Goal: Find specific page/section: Find specific page/section

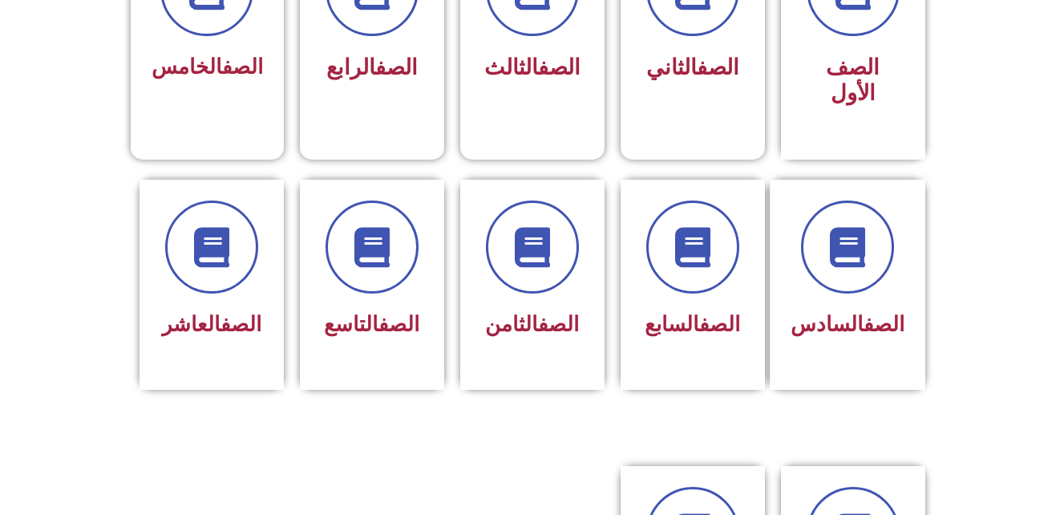
scroll to position [535, 0]
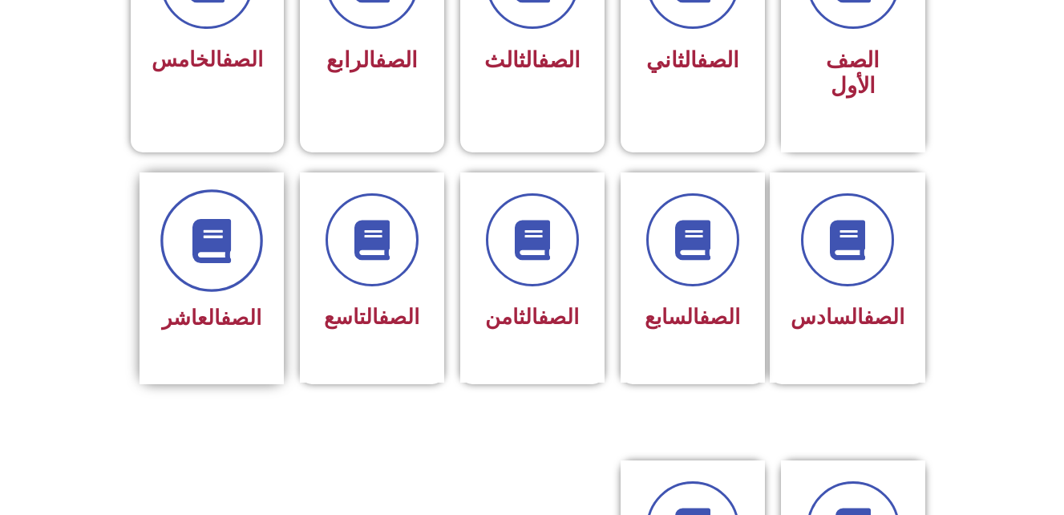
click at [209, 259] on span at bounding box center [211, 240] width 103 height 103
click at [188, 305] on span "الصف العاشر" at bounding box center [211, 317] width 99 height 24
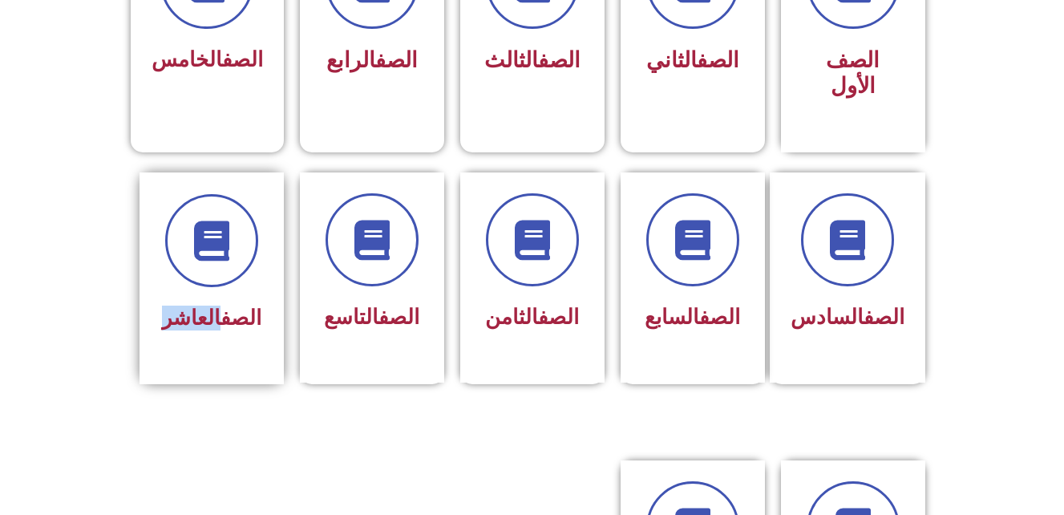
click at [188, 305] on span "الصف العاشر" at bounding box center [211, 317] width 99 height 24
drag, startPoint x: 188, startPoint y: 292, endPoint x: 287, endPoint y: 361, distance: 120.9
click at [287, 361] on section "الصف السادس الصف السابع الصف الثامن الصف التاسع الصف العاشر" at bounding box center [532, 295] width 1064 height 286
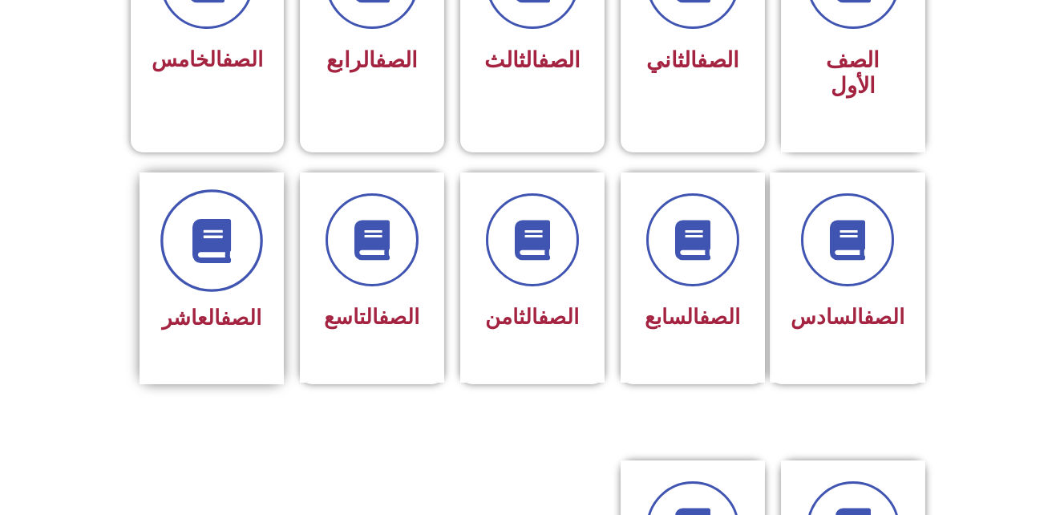
click at [222, 218] on icon at bounding box center [211, 240] width 44 height 44
click at [223, 262] on span at bounding box center [211, 240] width 103 height 103
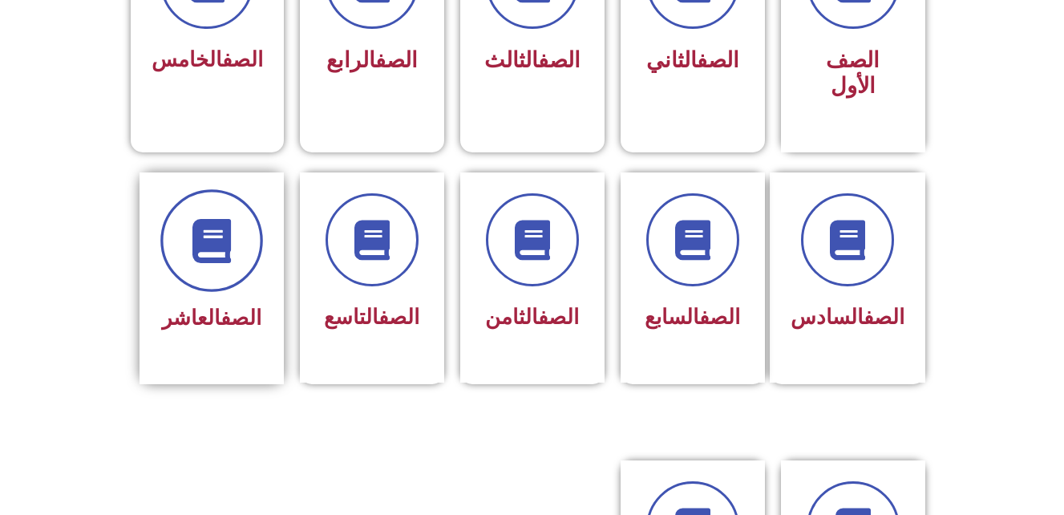
click at [223, 262] on span at bounding box center [211, 240] width 103 height 103
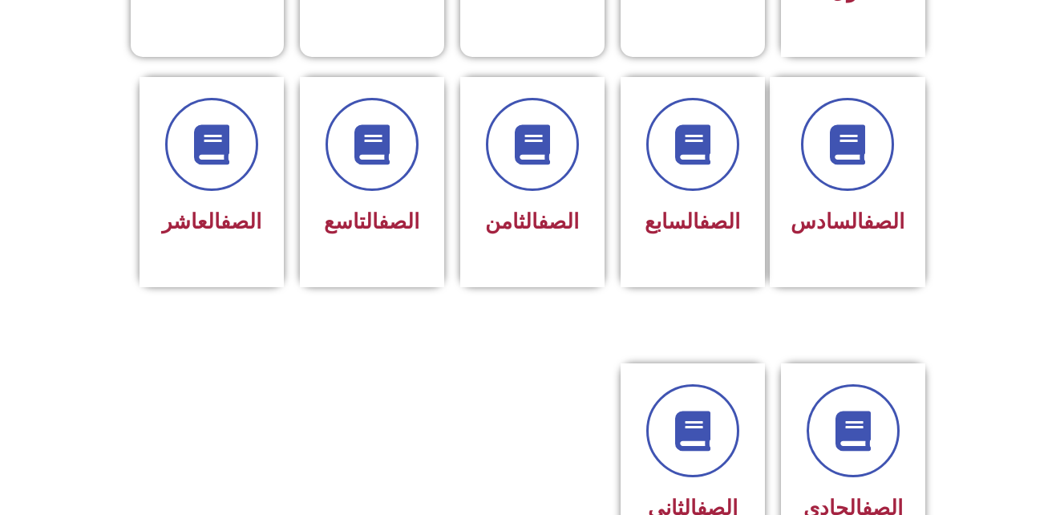
scroll to position [684, 0]
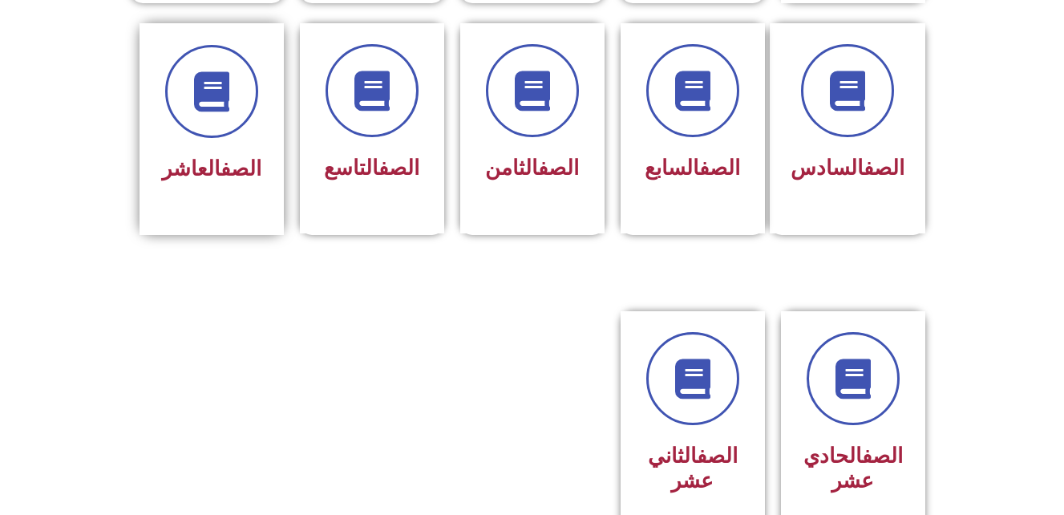
click at [197, 115] on div "الصف العاشر" at bounding box center [211, 117] width 101 height 144
click at [206, 156] on span "الصف العاشر" at bounding box center [211, 168] width 99 height 24
click at [206, 309] on div at bounding box center [211, 426] width 160 height 235
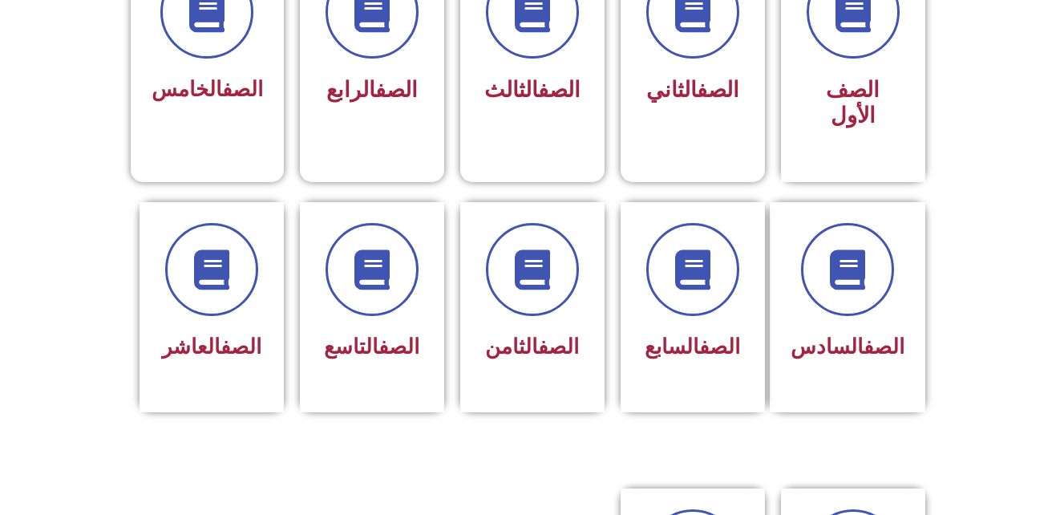
scroll to position [513, 0]
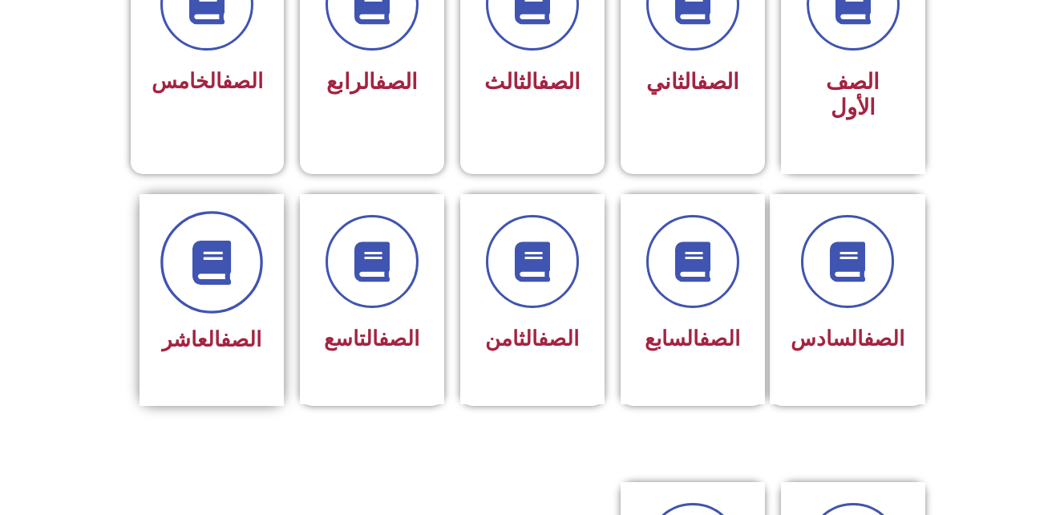
click at [234, 260] on span at bounding box center [211, 262] width 103 height 103
click at [197, 244] on icon at bounding box center [211, 262] width 44 height 44
click at [200, 327] on span "الصف العاشر" at bounding box center [211, 339] width 99 height 24
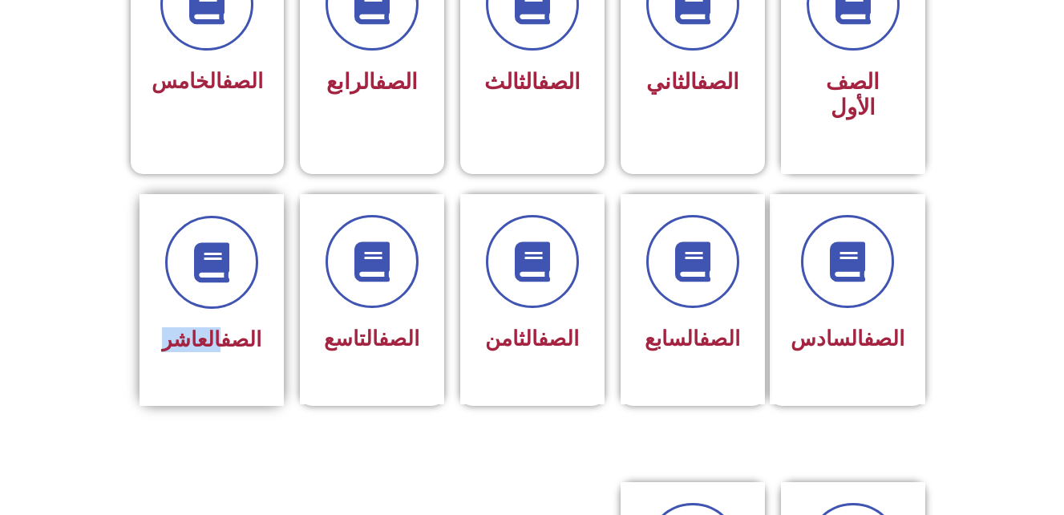
click at [200, 327] on span "الصف العاشر" at bounding box center [211, 339] width 99 height 24
drag, startPoint x: 200, startPoint y: 300, endPoint x: 220, endPoint y: 426, distance: 127.3
click at [220, 426] on section "الصف السادس الصف السابع الصف الثامن الصف التاسع الصف العاشر" at bounding box center [532, 317] width 1064 height 286
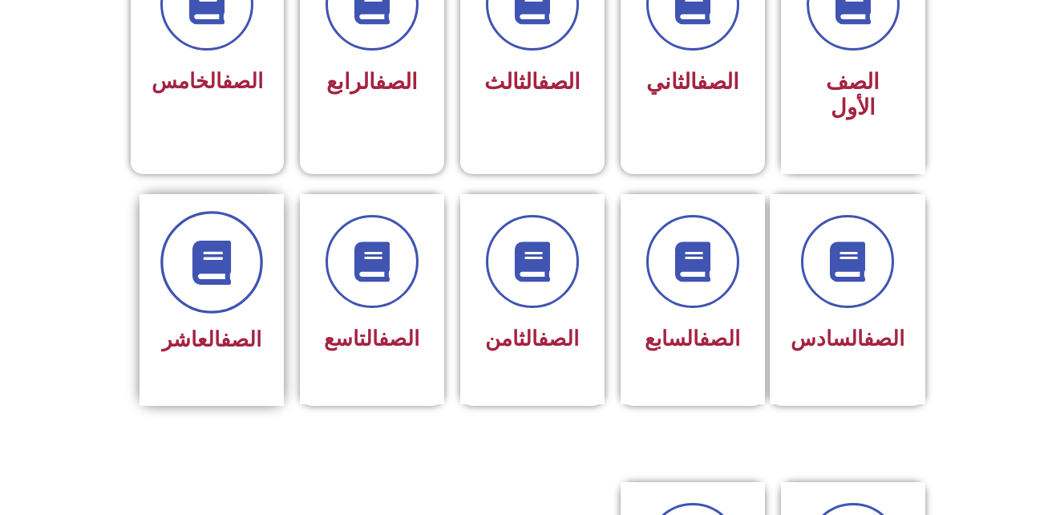
click at [209, 240] on icon at bounding box center [211, 262] width 44 height 44
click at [256, 224] on span at bounding box center [211, 262] width 103 height 103
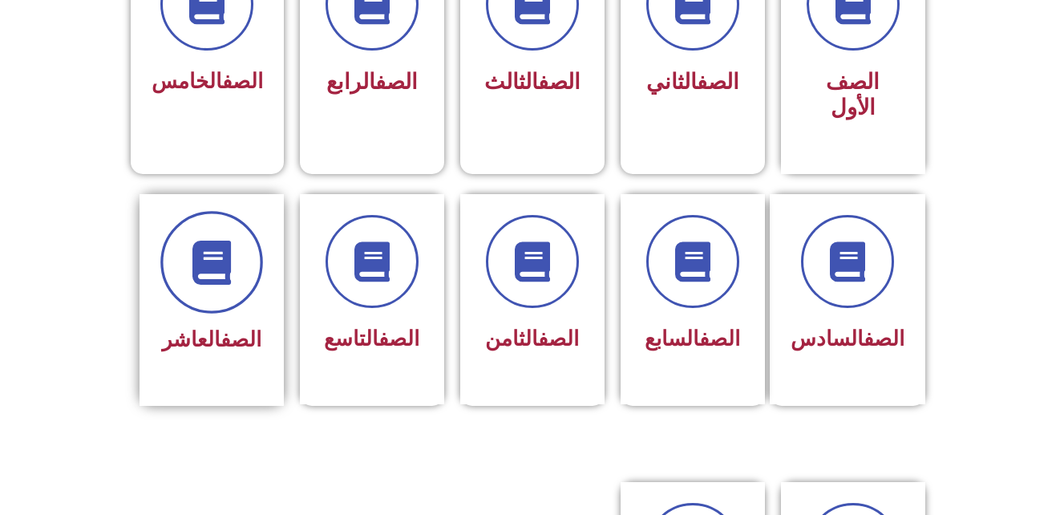
click at [256, 224] on span at bounding box center [211, 262] width 103 height 103
click at [229, 211] on span at bounding box center [211, 262] width 103 height 103
click at [205, 240] on icon at bounding box center [211, 262] width 44 height 44
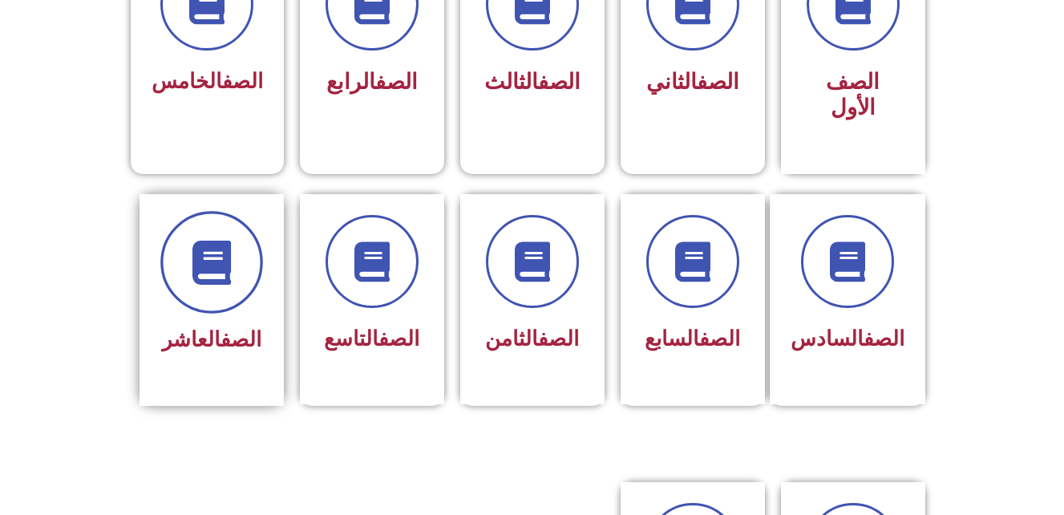
click at [205, 240] on icon at bounding box center [211, 262] width 44 height 44
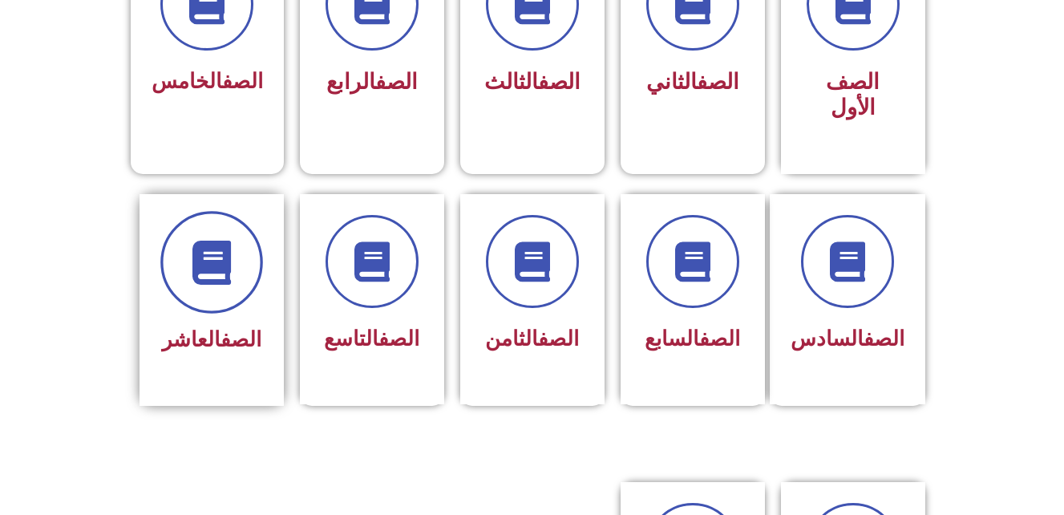
click at [205, 240] on icon at bounding box center [211, 262] width 44 height 44
